Goal: Task Accomplishment & Management: Manage account settings

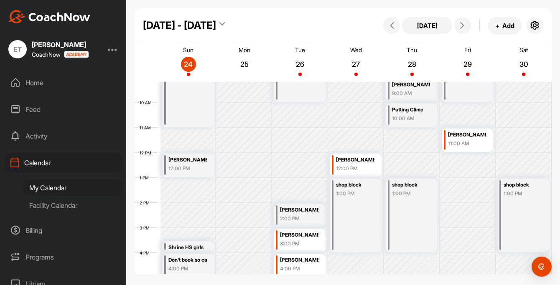
scroll to position [203, 0]
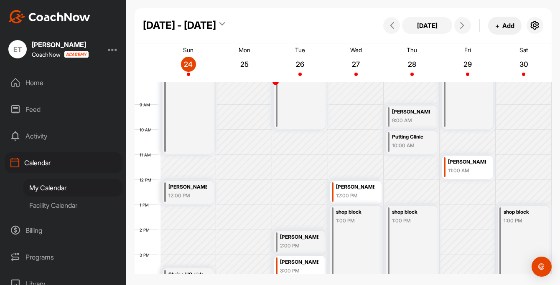
click at [507, 28] on button "+ Add" at bounding box center [504, 26] width 33 height 18
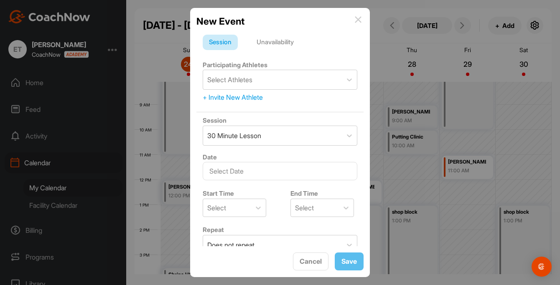
click at [282, 40] on div "Unavailability" at bounding box center [275, 43] width 50 height 16
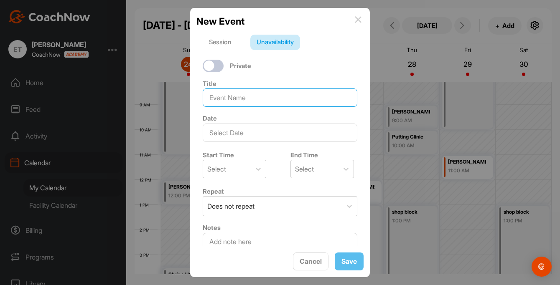
click at [240, 98] on input at bounding box center [280, 98] width 155 height 18
type input "[PERSON_NAME]"
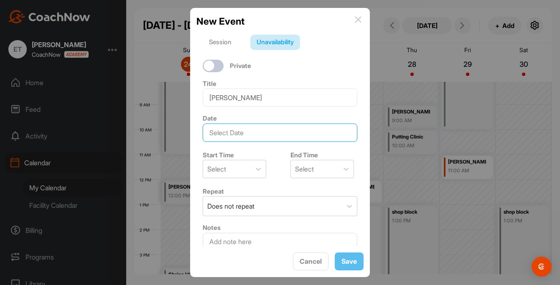
click at [239, 132] on input "text" at bounding box center [280, 133] width 155 height 18
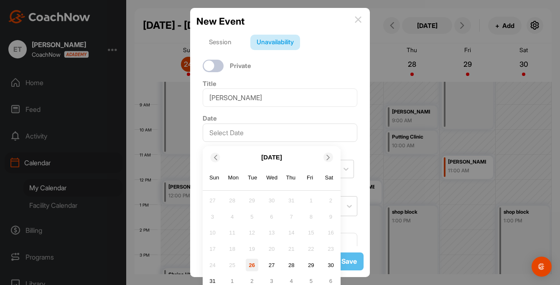
click at [251, 264] on div "26" at bounding box center [252, 265] width 13 height 13
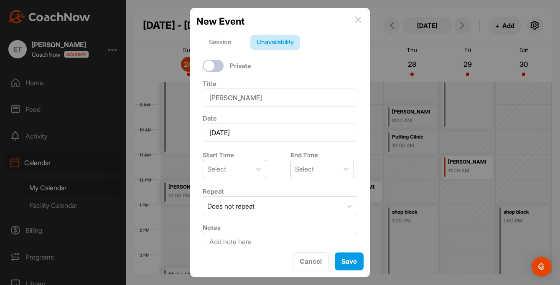
click at [236, 170] on div "Select" at bounding box center [227, 169] width 48 height 18
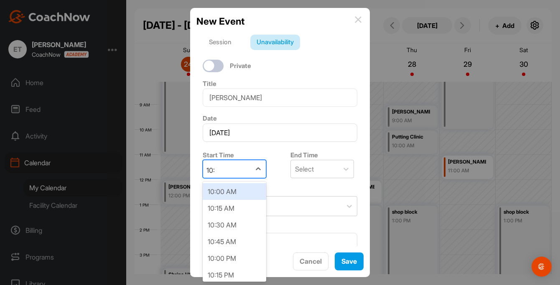
type input "10:0"
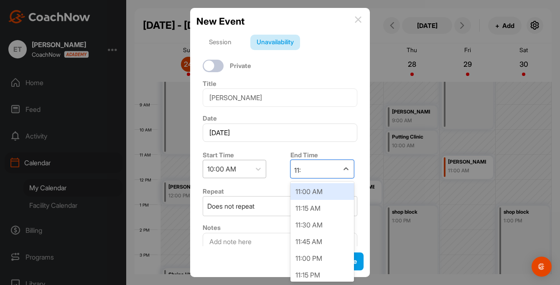
type input "11:0"
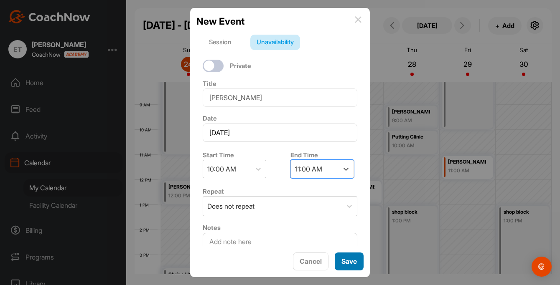
click at [345, 259] on button "Save" at bounding box center [349, 262] width 29 height 18
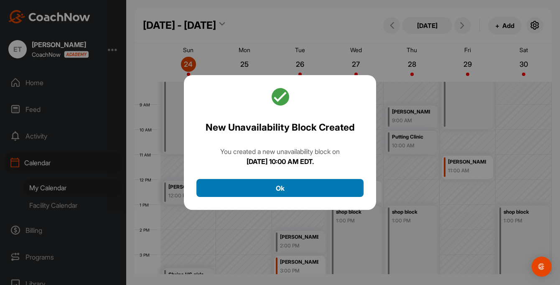
click at [284, 192] on button "Ok" at bounding box center [279, 188] width 167 height 18
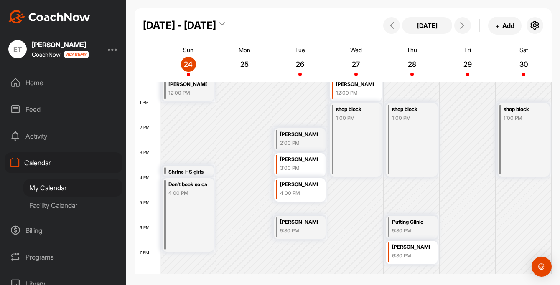
scroll to position [316, 0]
